Goal: Check status: Check status

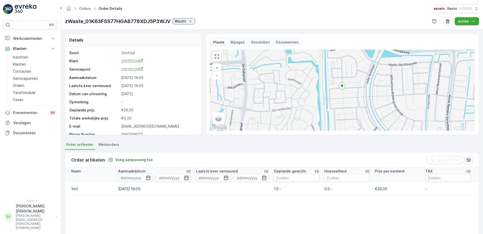
scroll to position [6, 0]
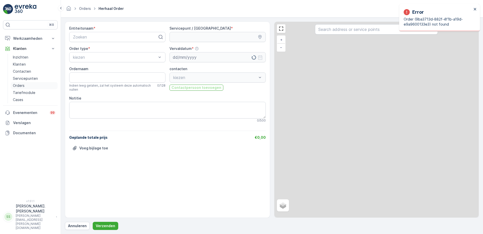
click at [25, 85] on link "Orders" at bounding box center [34, 85] width 47 height 7
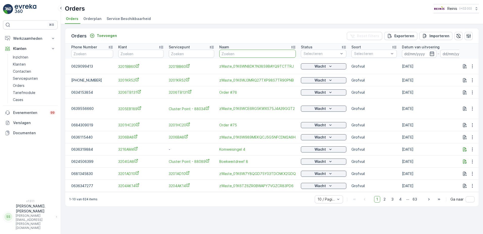
click at [244, 53] on input "text" at bounding box center [257, 54] width 77 height 8
click at [356, 102] on div at bounding box center [357, 103] width 4 height 4
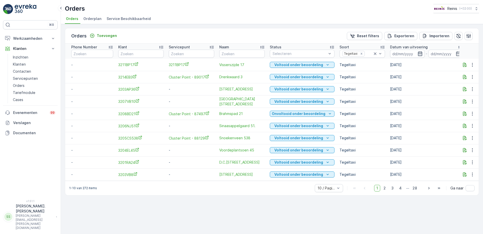
click at [418, 54] on icon "button" at bounding box center [420, 53] width 5 height 5
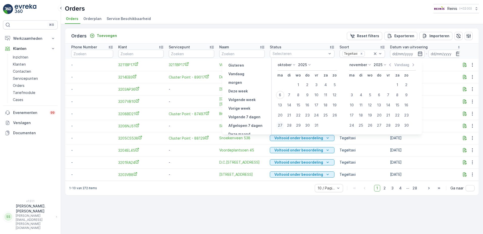
click at [283, 124] on div "27" at bounding box center [280, 125] width 8 height 8
type input "[DATE]"
click at [436, 79] on td "[DATE]" at bounding box center [427, 77] width 78 height 12
